Goal: Transaction & Acquisition: Purchase product/service

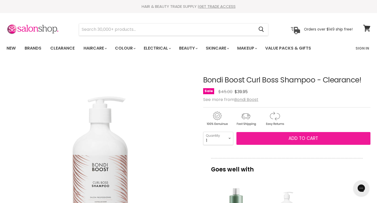
click at [256, 138] on button "Add to cart" at bounding box center [303, 138] width 134 height 13
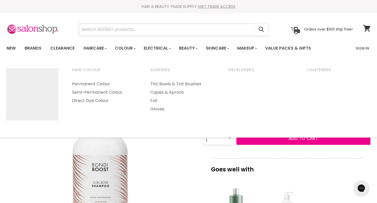
click at [100, 26] on input "Search" at bounding box center [166, 30] width 175 height 12
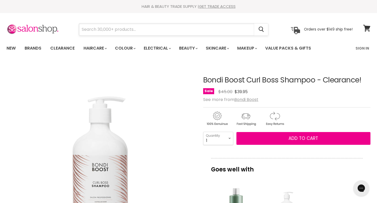
paste input "Bondi Boost Curl Boss Shampoo"
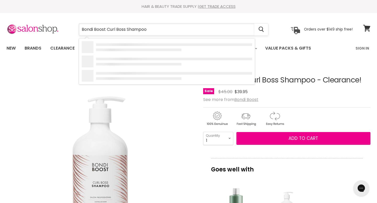
click at [140, 28] on input "Bondi Boost Curl Boss Shampoo" at bounding box center [166, 30] width 175 height 12
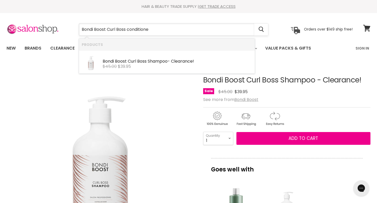
type input "Bondi Boost Curl Boss conditioner"
click at [134, 63] on b "Curl" at bounding box center [132, 61] width 8 height 6
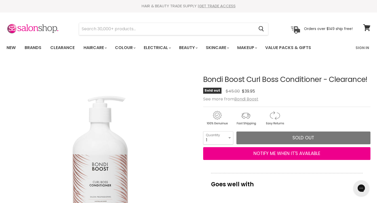
scroll to position [36, 0]
